Goal: Connect with others: Connect with other users

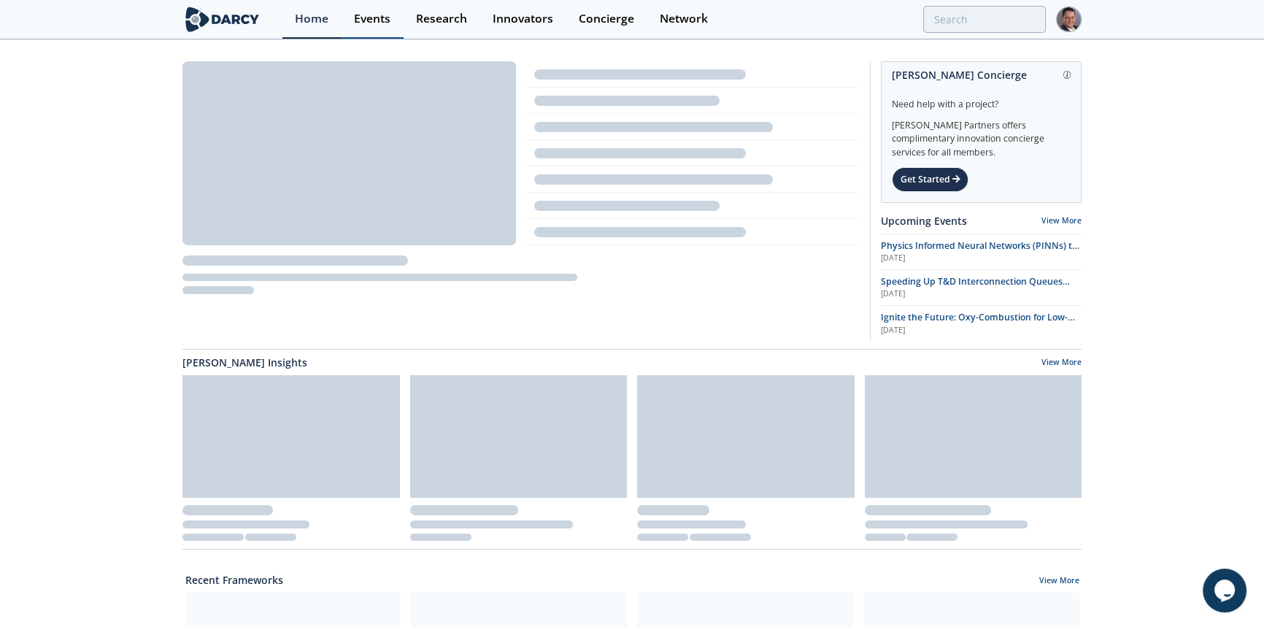
click at [370, 21] on div "Events" at bounding box center [372, 19] width 36 height 12
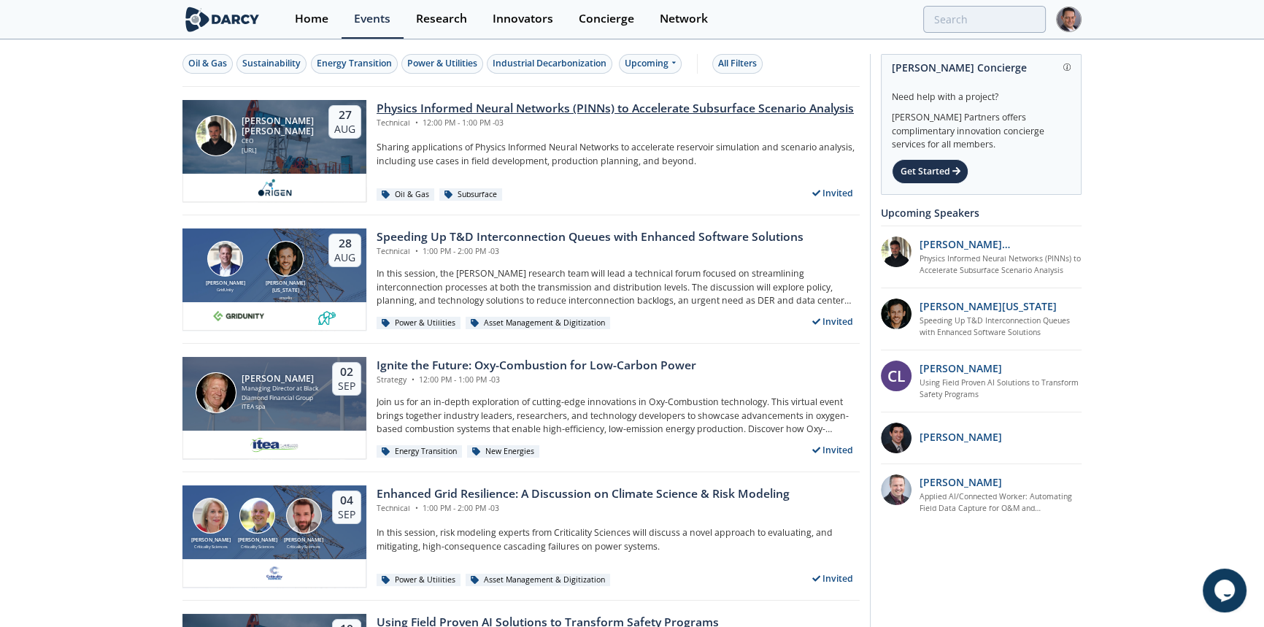
click at [591, 110] on div "Physics Informed Neural Networks (PINNs) to Accelerate Subsurface Scenario Anal…" at bounding box center [615, 109] width 477 height 18
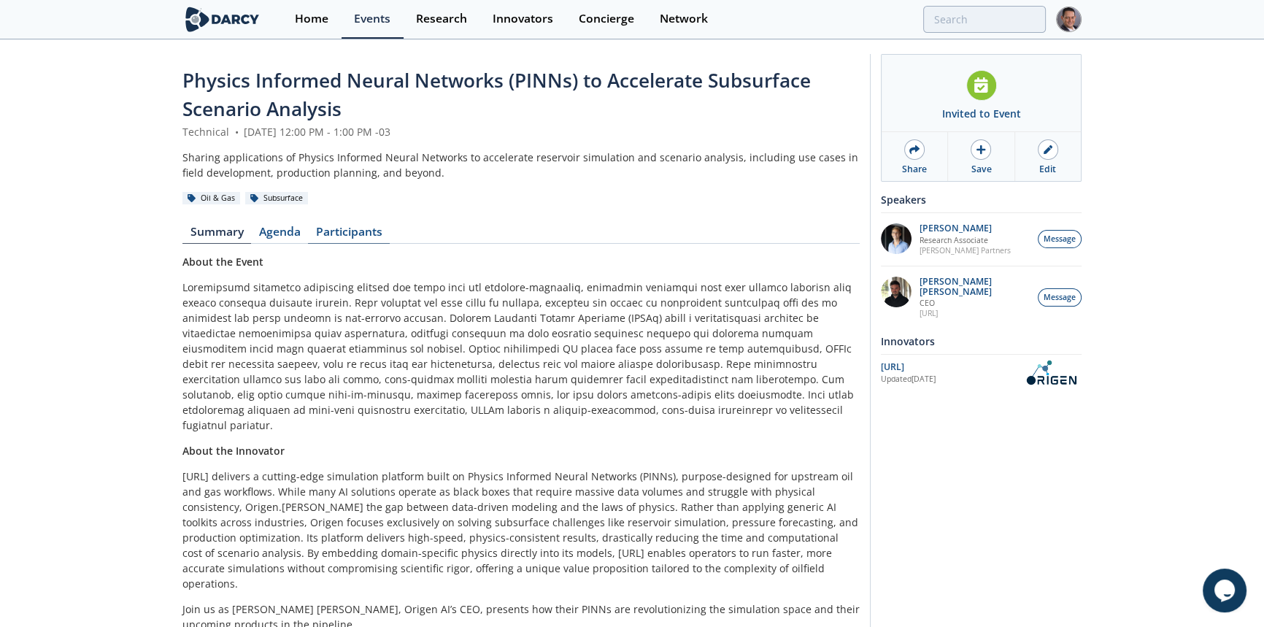
click at [348, 229] on link "Participants" at bounding box center [349, 235] width 82 height 18
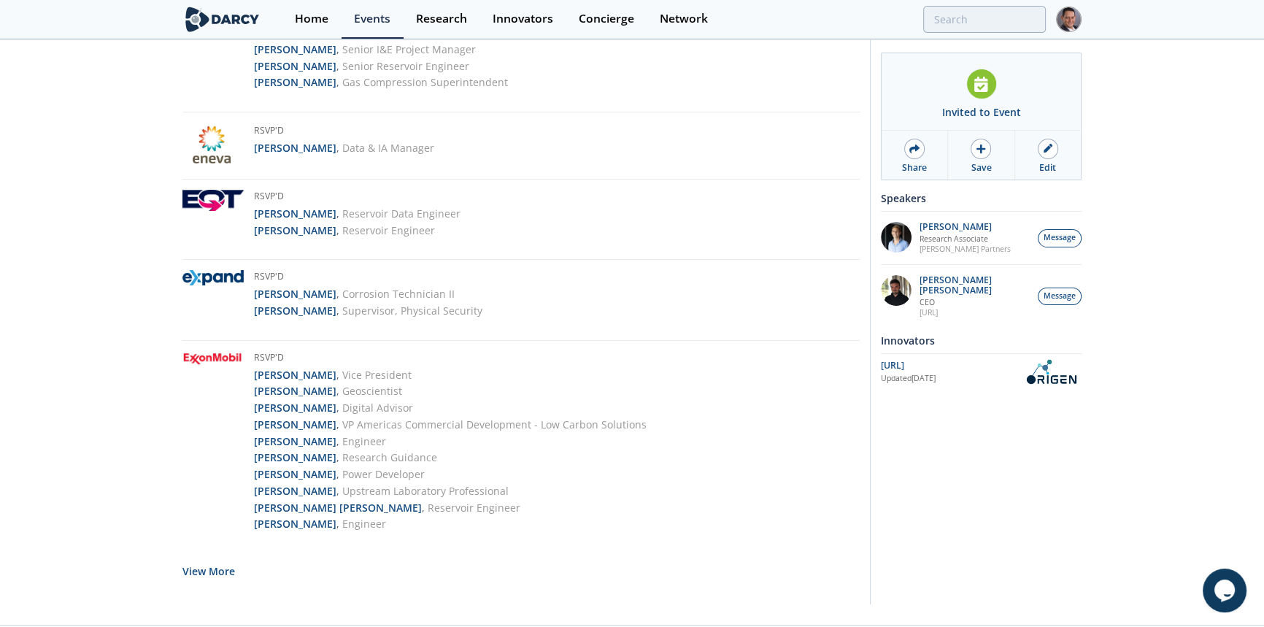
scroll to position [2684, 0]
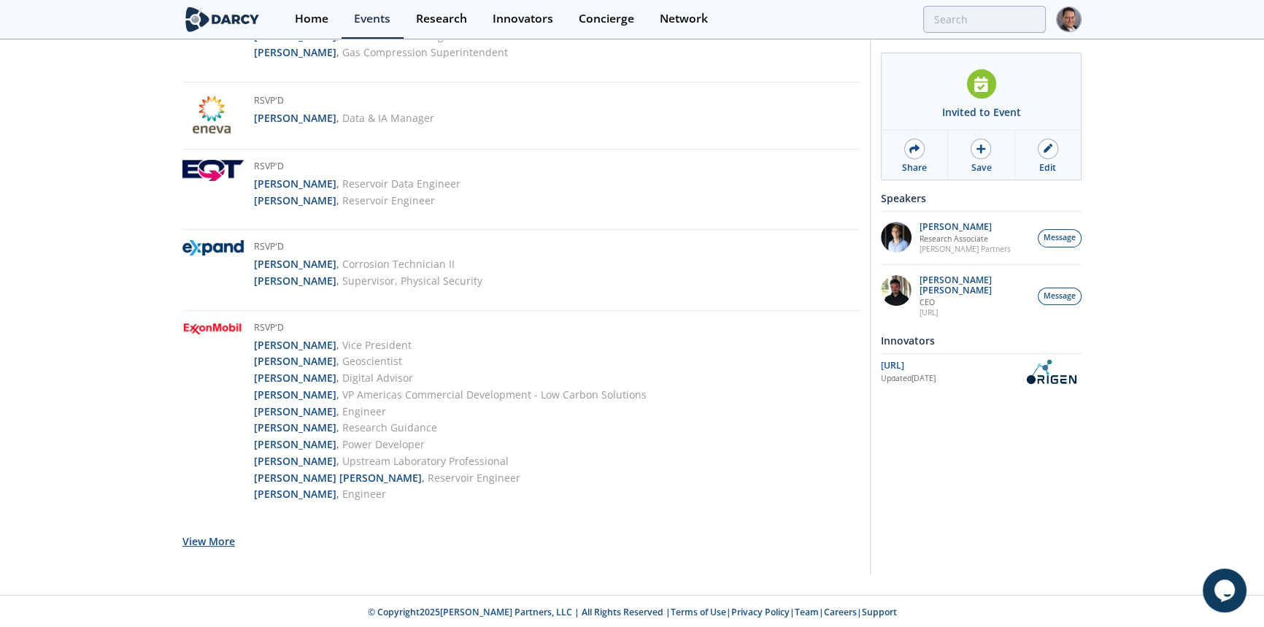
click at [212, 540] on button "View More" at bounding box center [208, 541] width 53 height 36
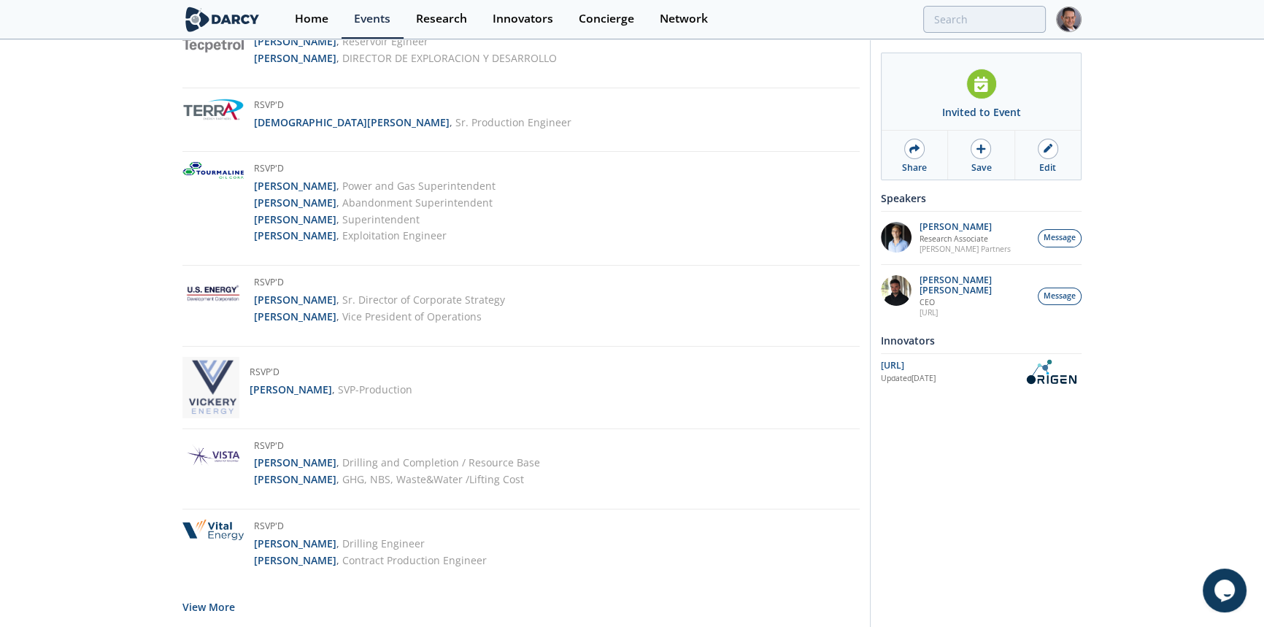
scroll to position [5710, 0]
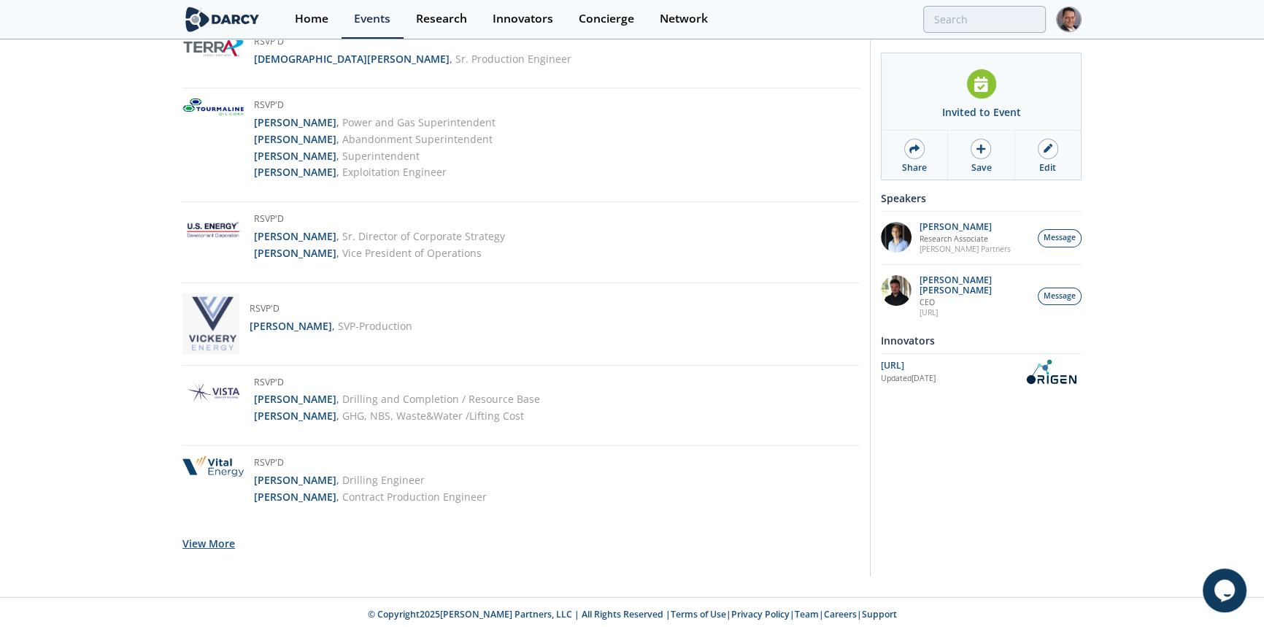
click at [222, 536] on button "View More" at bounding box center [208, 543] width 53 height 36
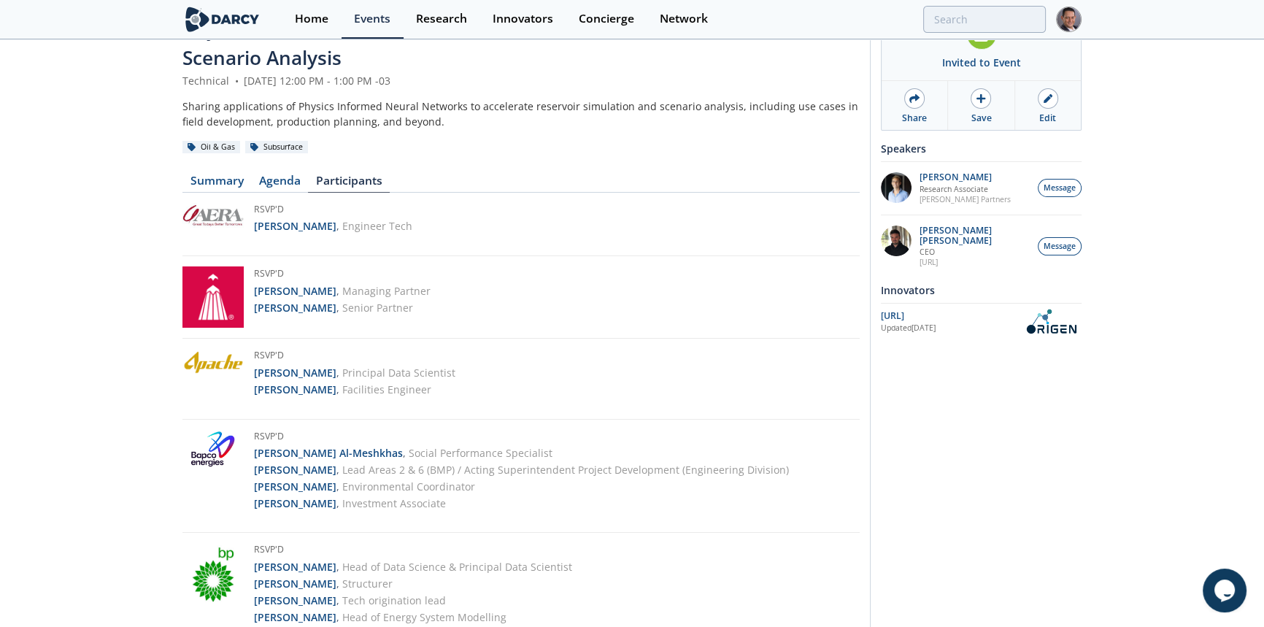
scroll to position [0, 0]
